Goal: Task Accomplishment & Management: Manage account settings

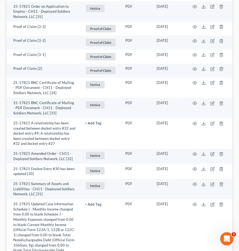
scroll to position [389, 0]
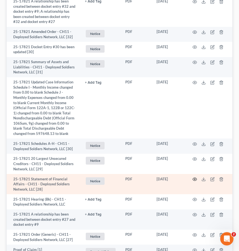
click at [195, 179] on circle "button" at bounding box center [194, 179] width 1 height 1
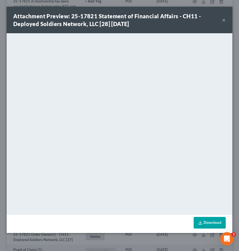
click at [222, 21] on button "×" at bounding box center [224, 20] width 4 height 7
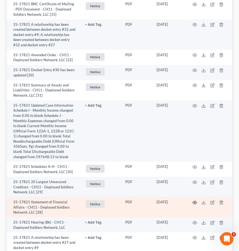
click at [195, 200] on icon "button" at bounding box center [195, 202] width 4 height 4
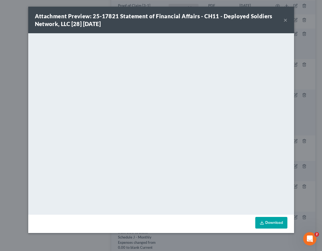
click at [239, 21] on button "×" at bounding box center [286, 20] width 4 height 7
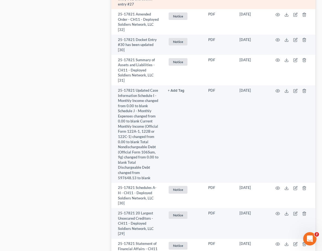
scroll to position [507, 0]
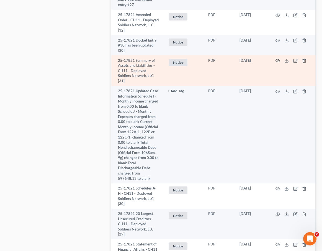
click at [239, 60] on icon "button" at bounding box center [278, 60] width 4 height 4
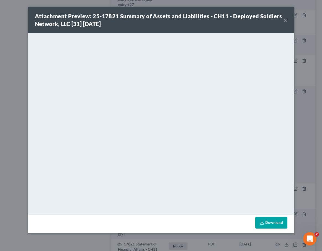
click at [239, 21] on button "×" at bounding box center [286, 20] width 4 height 7
click at [239, 21] on div "Attachment Preview: 25-17821 Summary of Assets and Liabilities - CH11 - Deploye…" at bounding box center [161, 20] width 266 height 27
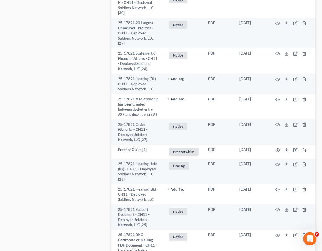
scroll to position [417, 0]
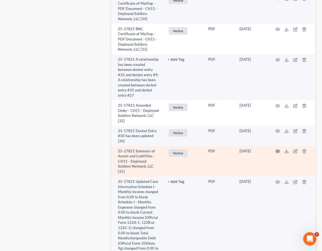
click at [239, 150] on icon "button" at bounding box center [278, 151] width 4 height 4
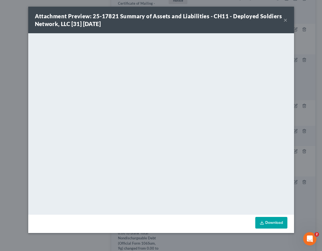
click at [239, 19] on button "×" at bounding box center [286, 20] width 4 height 7
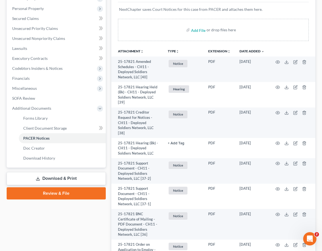
scroll to position [0, 0]
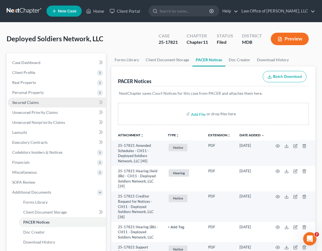
click at [29, 104] on span "Secured Claims" at bounding box center [25, 102] width 27 height 5
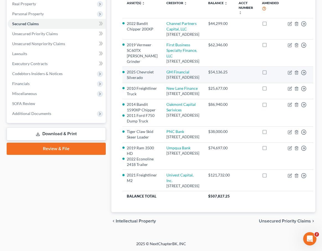
scroll to position [150, 0]
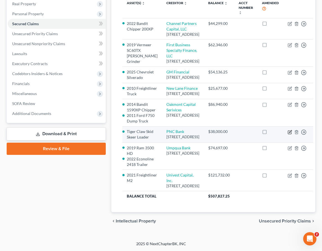
click at [239, 134] on icon "button" at bounding box center [290, 132] width 4 height 4
select select "36"
select select "0"
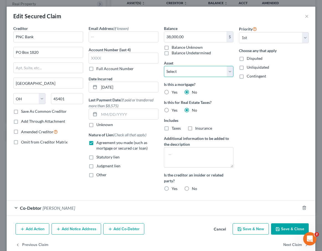
click at [187, 73] on select "Select Other Multiple Assets Consolidated Equipment Sales (owed to debtor) - $0…" at bounding box center [199, 71] width 70 height 11
click at [164, 66] on select "Select Other Multiple Assets Consolidated Equipment Sales (owed to debtor) - $0…" at bounding box center [199, 71] width 70 height 11
click at [239, 227] on button "Save & Close" at bounding box center [290, 229] width 38 height 12
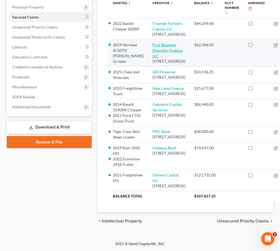
scroll to position [144, 0]
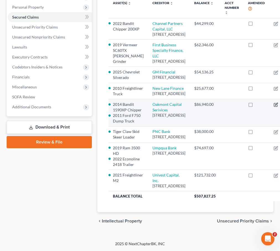
click at [239, 107] on icon "button" at bounding box center [276, 104] width 4 height 4
select select "33"
select select "1"
select select "2801232"
select select "0"
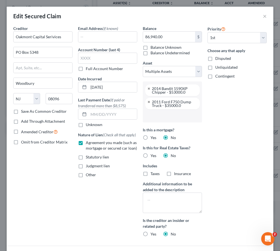
scroll to position [56, 0]
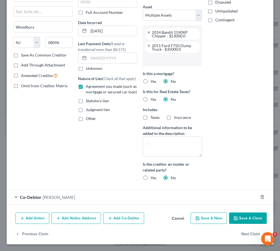
click at [239, 215] on button "Save & Close" at bounding box center [248, 218] width 38 height 12
select select
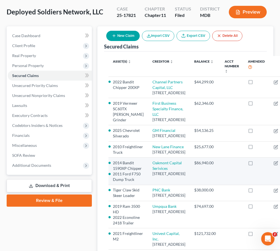
scroll to position [0, 0]
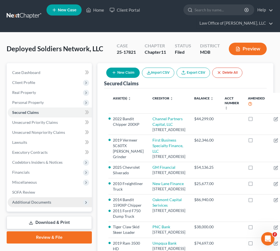
click at [37, 200] on span "Additional Documents" at bounding box center [31, 202] width 39 height 5
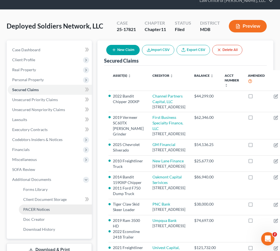
click at [37, 206] on link "PACER Notices" at bounding box center [55, 209] width 73 height 10
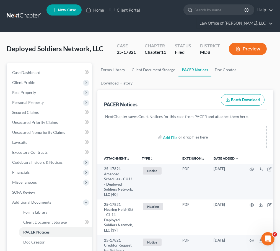
click at [99, 147] on div "Add File or drop files here" at bounding box center [185, 139] width 176 height 27
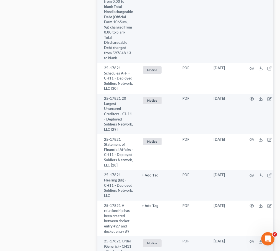
scroll to position [846, 0]
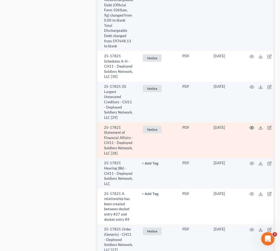
click at [239, 127] on circle "button" at bounding box center [251, 127] width 1 height 1
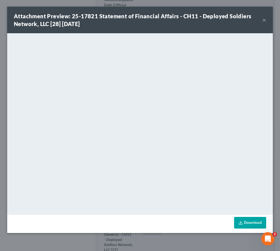
click at [239, 20] on button "×" at bounding box center [265, 20] width 4 height 7
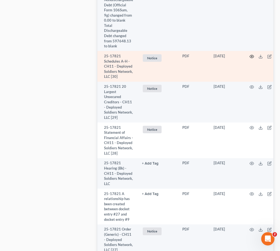
click at [239, 56] on circle "button" at bounding box center [251, 56] width 1 height 1
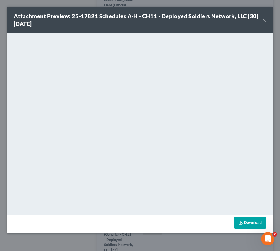
click at [239, 19] on button "×" at bounding box center [265, 20] width 4 height 7
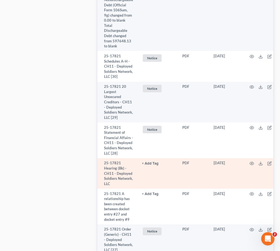
scroll to position [862, 0]
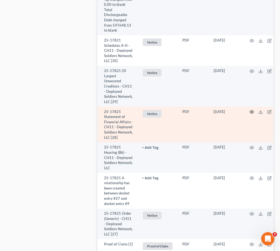
click at [239, 110] on icon "button" at bounding box center [252, 112] width 4 height 4
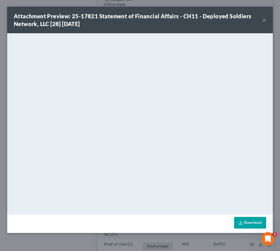
click at [239, 19] on button "×" at bounding box center [265, 20] width 4 height 7
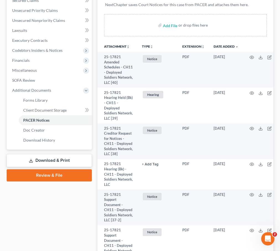
scroll to position [61, 0]
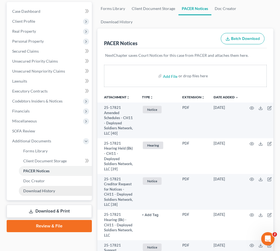
click at [43, 189] on span "Download History" at bounding box center [39, 190] width 32 height 5
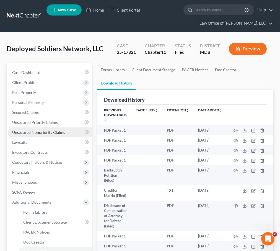
click at [29, 133] on span "Unsecured Nonpriority Claims" at bounding box center [38, 132] width 53 height 5
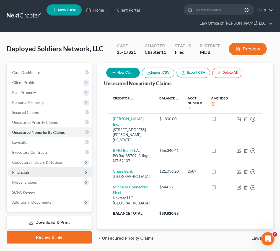
click at [31, 170] on span "Financials" at bounding box center [50, 172] width 84 height 10
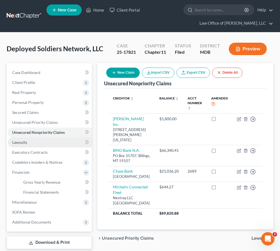
click at [29, 140] on link "Lawsuits" at bounding box center [50, 142] width 84 height 10
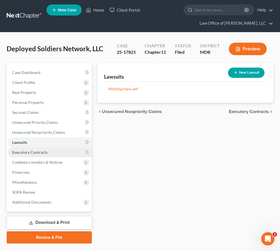
click at [29, 149] on link "Executory Contracts" at bounding box center [50, 152] width 84 height 10
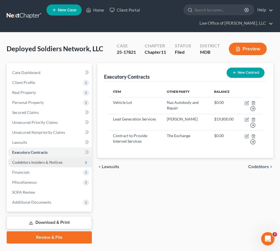
click at [30, 162] on span "Codebtors Insiders & Notices" at bounding box center [37, 162] width 50 height 5
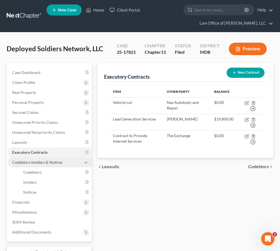
scroll to position [6, 0]
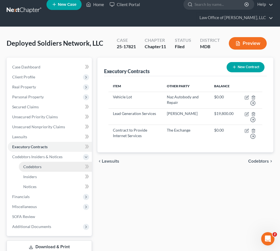
click at [30, 167] on span "Codebtors" at bounding box center [32, 166] width 18 height 5
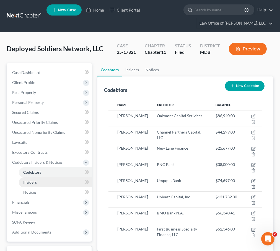
click at [32, 181] on span "Insiders" at bounding box center [30, 182] width 14 height 5
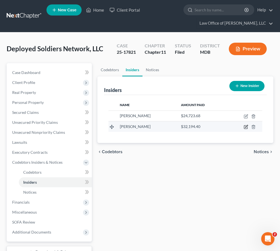
click at [239, 126] on icon "button" at bounding box center [246, 127] width 4 height 4
select select "21"
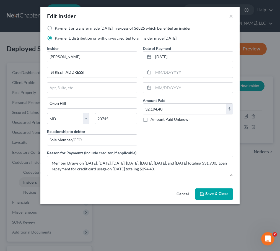
click at [216, 193] on span "Save & Close" at bounding box center [216, 194] width 23 height 5
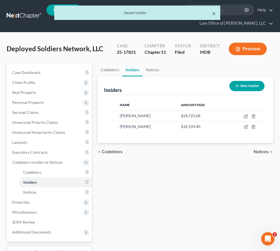
click at [214, 12] on button "×" at bounding box center [214, 13] width 4 height 7
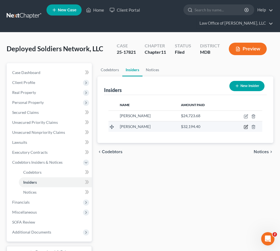
click at [239, 126] on icon "button" at bounding box center [246, 127] width 4 height 4
select select "21"
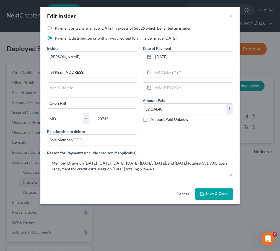
click at [214, 195] on span "Save & Close" at bounding box center [216, 194] width 23 height 5
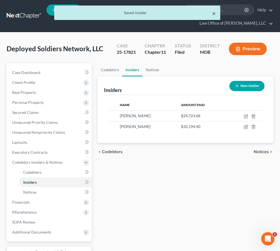
click at [214, 14] on button "×" at bounding box center [214, 13] width 4 height 7
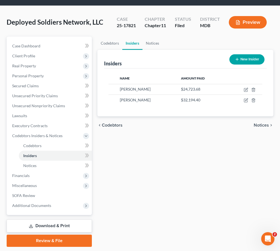
scroll to position [28, 0]
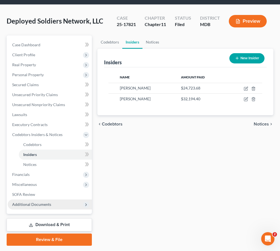
click at [29, 204] on span "Additional Documents" at bounding box center [31, 204] width 39 height 5
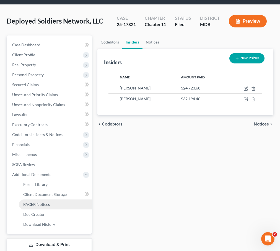
click at [32, 203] on span "PACER Notices" at bounding box center [36, 204] width 27 height 5
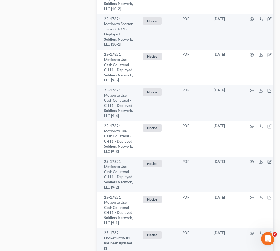
scroll to position [293, 0]
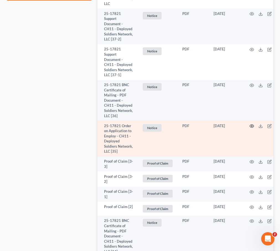
click at [239, 125] on circle "button" at bounding box center [251, 125] width 1 height 1
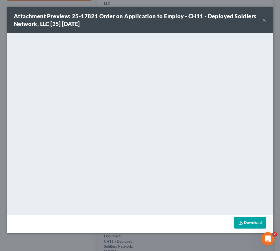
click at [239, 21] on button "×" at bounding box center [265, 20] width 4 height 7
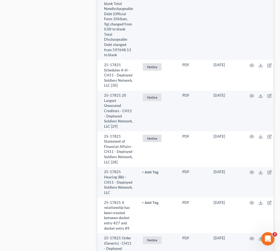
scroll to position [839, 0]
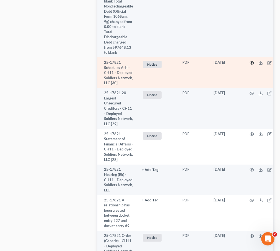
click at [239, 61] on icon "button" at bounding box center [252, 62] width 4 height 3
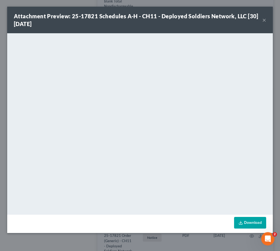
click at [239, 21] on button "×" at bounding box center [265, 20] width 4 height 7
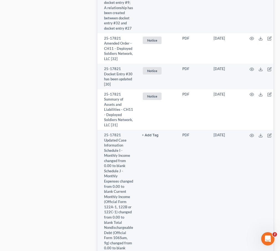
scroll to position [575, 0]
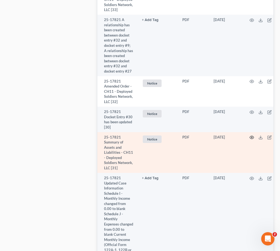
click at [239, 135] on icon "button" at bounding box center [252, 137] width 4 height 4
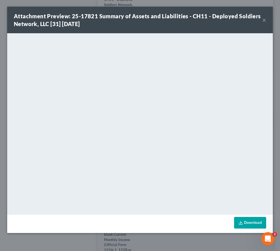
click at [239, 22] on button "×" at bounding box center [265, 20] width 4 height 7
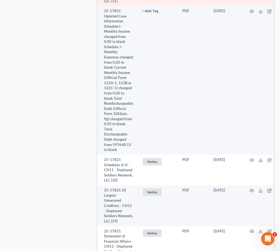
scroll to position [789, 0]
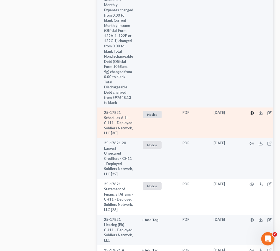
click at [239, 111] on icon "button" at bounding box center [252, 113] width 4 height 4
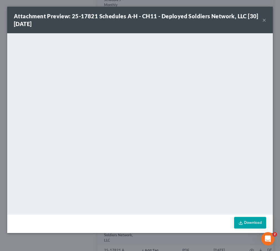
click at [239, 18] on button "×" at bounding box center [265, 20] width 4 height 7
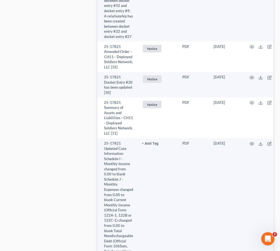
scroll to position [602, 0]
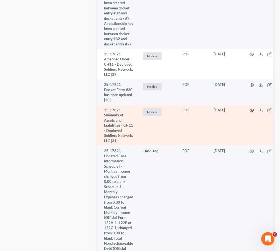
click at [239, 109] on icon "button" at bounding box center [252, 110] width 4 height 3
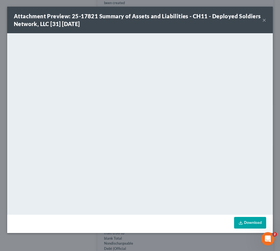
click at [239, 19] on button "×" at bounding box center [265, 20] width 4 height 7
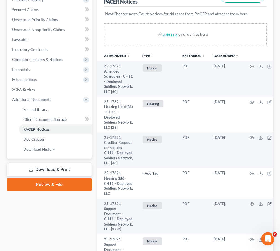
scroll to position [0, 0]
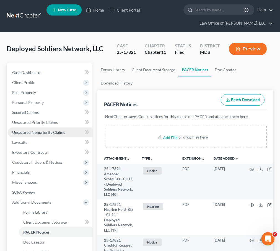
click at [45, 132] on span "Unsecured Nonpriority Claims" at bounding box center [38, 132] width 53 height 5
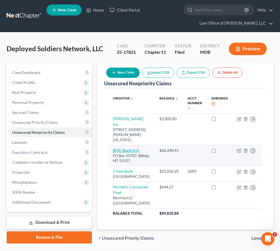
click at [120, 151] on link "BMO Bank N.A." at bounding box center [126, 150] width 27 height 5
select select "27"
select select "11"
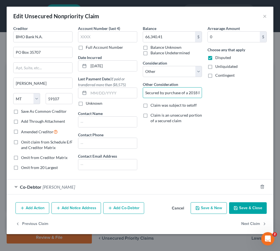
scroll to position [0, 95]
drag, startPoint x: 163, startPoint y: 91, endPoint x: 218, endPoint y: 91, distance: 55.1
click at [218, 91] on div "Creditor * BMO Bank N.A. PO Box 35707 [PERSON_NAME] State [US_STATE] AK AR AZ C…" at bounding box center [140, 99] width 259 height 149
click at [239, 15] on button "×" at bounding box center [265, 16] width 4 height 7
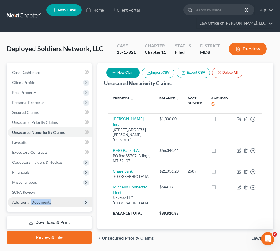
click at [31, 203] on span "Additional Documents" at bounding box center [31, 202] width 39 height 5
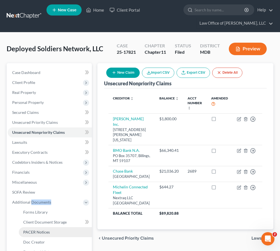
click at [35, 232] on span "PACER Notices" at bounding box center [36, 232] width 27 height 5
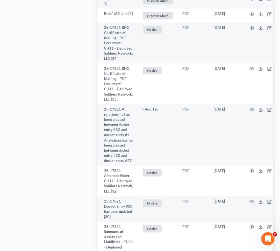
scroll to position [566, 0]
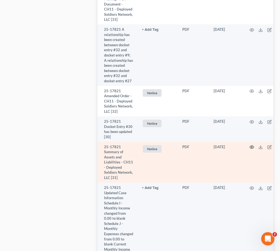
click at [239, 146] on icon "button" at bounding box center [252, 147] width 4 height 3
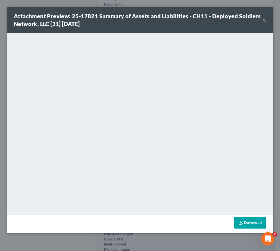
click at [239, 20] on button "×" at bounding box center [265, 20] width 4 height 7
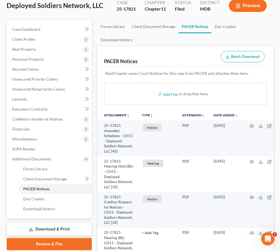
scroll to position [54, 0]
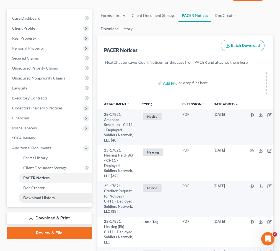
click at [29, 194] on link "Download History" at bounding box center [55, 198] width 73 height 10
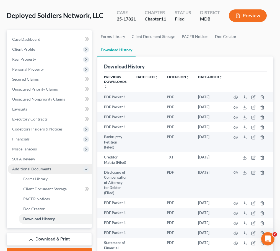
scroll to position [37, 0]
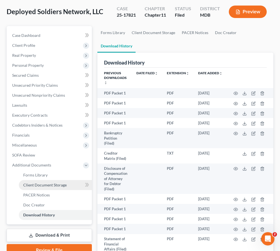
click at [30, 181] on link "Client Document Storage" at bounding box center [55, 185] width 73 height 10
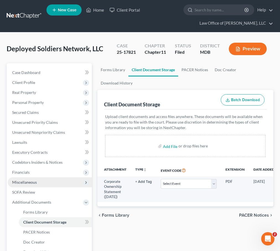
click at [20, 183] on span "Miscellaneous" at bounding box center [24, 182] width 25 height 5
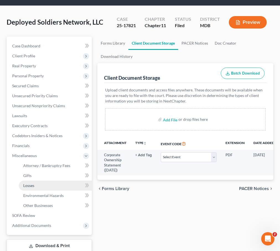
scroll to position [63, 0]
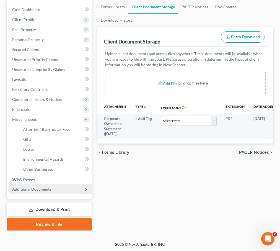
click at [25, 192] on span "Additional Documents" at bounding box center [50, 189] width 84 height 10
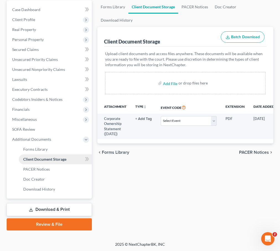
click at [34, 159] on span "Client Document Storage" at bounding box center [44, 159] width 43 height 5
click at [38, 159] on span "Client Document Storage" at bounding box center [44, 159] width 43 height 5
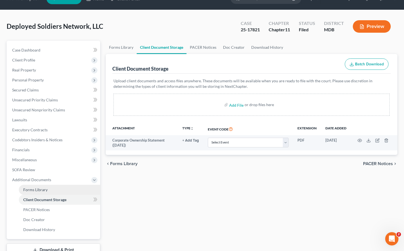
scroll to position [53, 0]
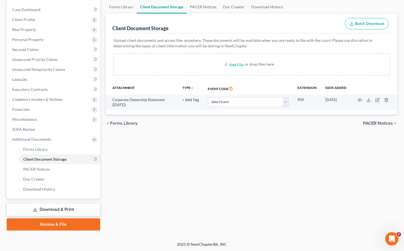
click at [134, 148] on div "Forms Library Client Document Storage PACER Notices Doc Creator Download Histor…" at bounding box center [251, 115] width 297 height 230
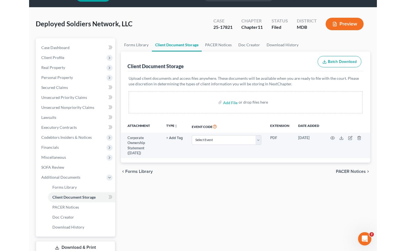
scroll to position [0, 0]
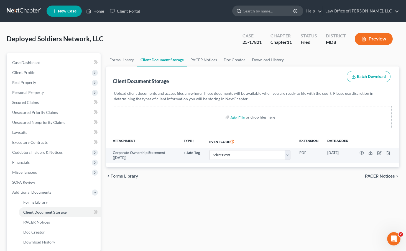
click at [239, 12] on input "search" at bounding box center [268, 11] width 51 height 10
type input "[PERSON_NAME]"
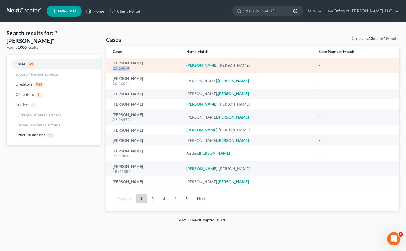
drag, startPoint x: 130, startPoint y: 68, endPoint x: 111, endPoint y: 68, distance: 19.4
click at [111, 68] on td "[PERSON_NAME] 25-14894" at bounding box center [144, 66] width 76 height 16
copy div "25-14894"
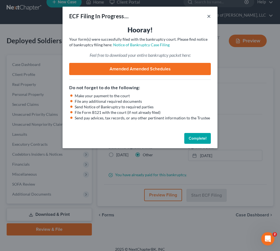
click at [209, 18] on button "×" at bounding box center [209, 16] width 4 height 7
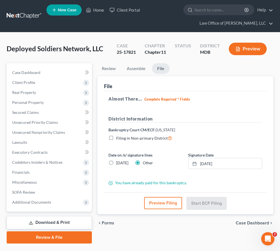
scroll to position [0, 0]
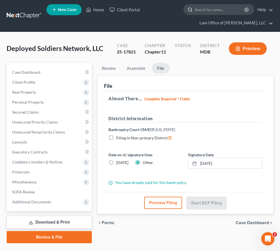
click at [211, 11] on input "search" at bounding box center [220, 9] width 51 height 10
click at [126, 10] on link "Client Portal" at bounding box center [125, 10] width 36 height 10
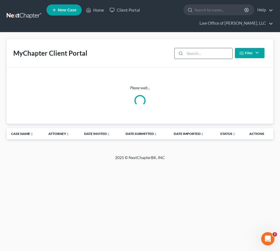
click at [196, 50] on input "search" at bounding box center [208, 53] width 47 height 11
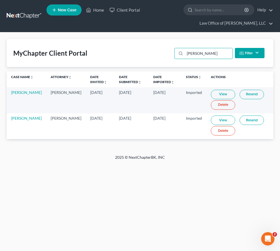
type input "willard"
click at [211, 118] on link "View" at bounding box center [223, 119] width 24 height 9
